Goal: Find specific page/section: Find specific page/section

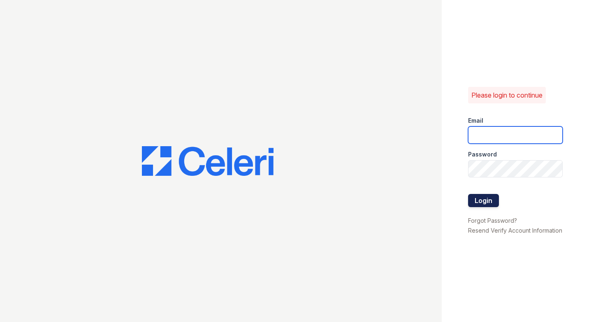
type input "[DOMAIN_NAME][EMAIL_ADDRESS][DOMAIN_NAME]"
click at [479, 200] on button "Login" at bounding box center [483, 200] width 31 height 13
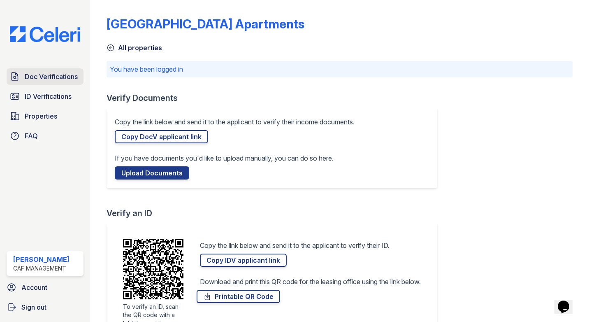
click at [55, 74] on span "Doc Verifications" at bounding box center [51, 77] width 53 height 10
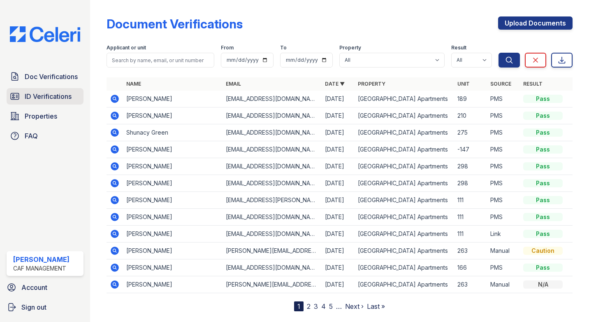
click at [52, 95] on span "ID Verifications" at bounding box center [48, 96] width 47 height 10
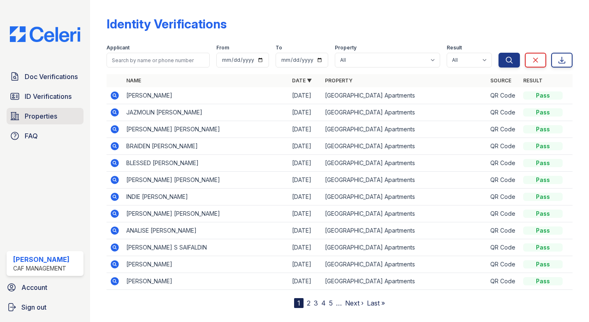
click at [49, 111] on span "Properties" at bounding box center [41, 116] width 32 height 10
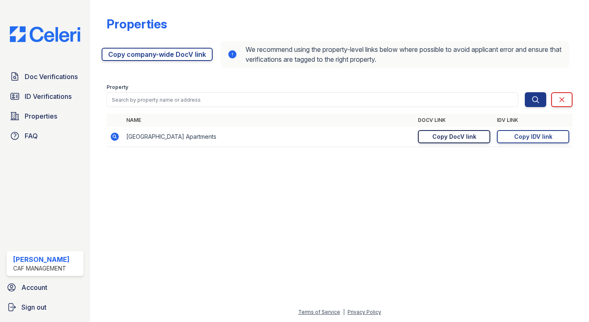
click at [458, 137] on div "Copy DocV link" at bounding box center [454, 136] width 44 height 8
click at [559, 218] on div at bounding box center [339, 237] width 472 height 139
